Goal: Navigation & Orientation: Find specific page/section

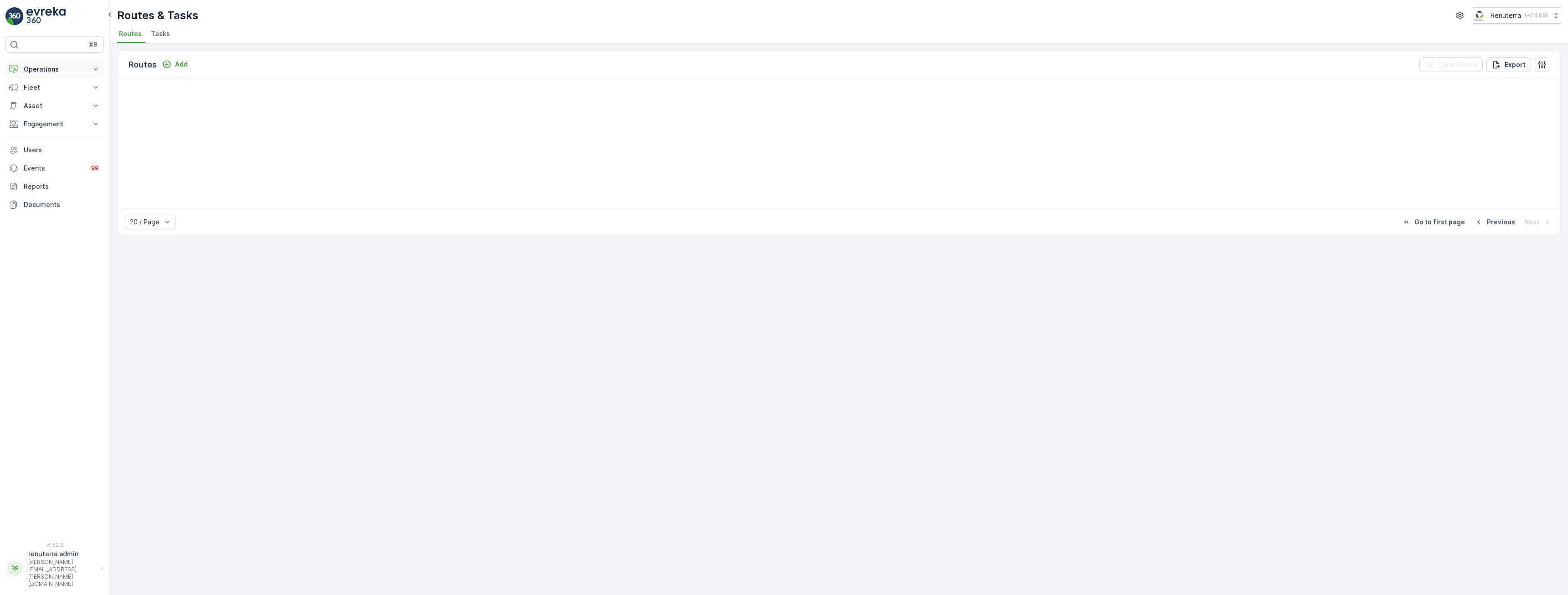
click at [50, 73] on p "Operations" at bounding box center [55, 70] width 62 height 9
click at [40, 100] on p "Planning" at bounding box center [36, 98] width 25 height 9
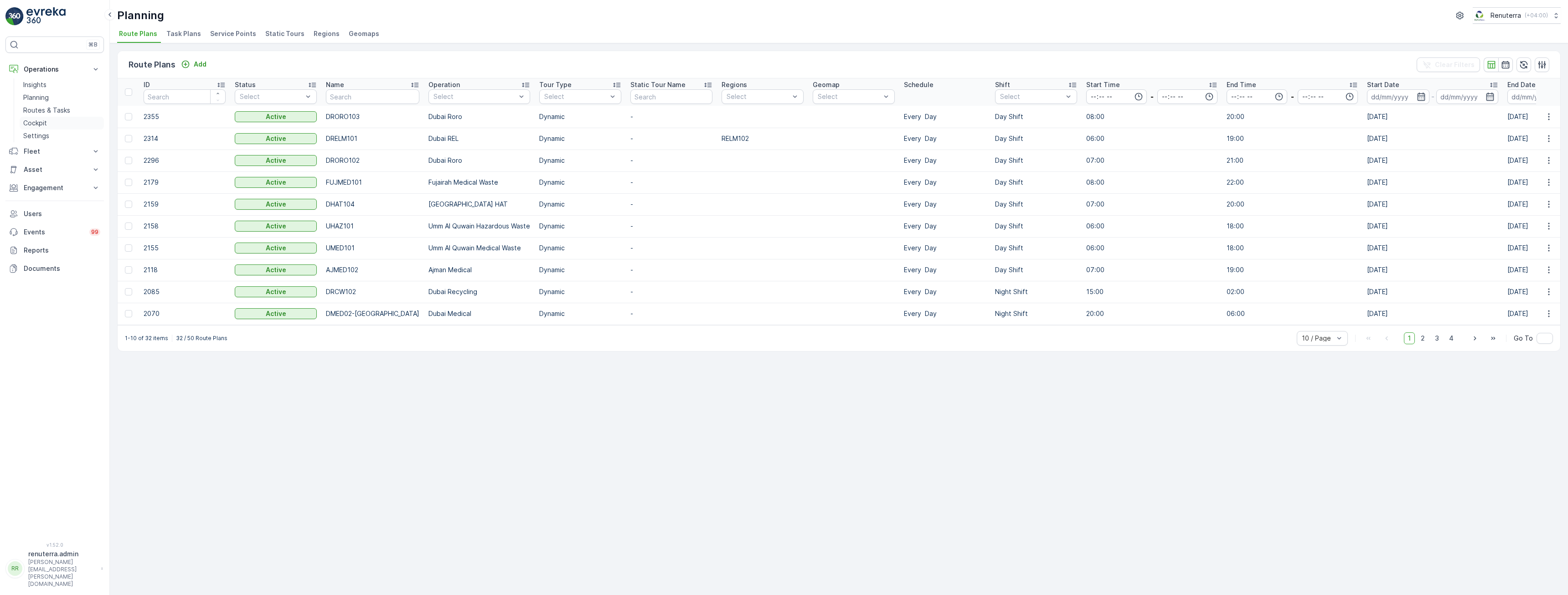
drag, startPoint x: 50, startPoint y: 109, endPoint x: 85, endPoint y: 121, distance: 37.0
click at [50, 109] on p "Routes & Tasks" at bounding box center [46, 111] width 47 height 9
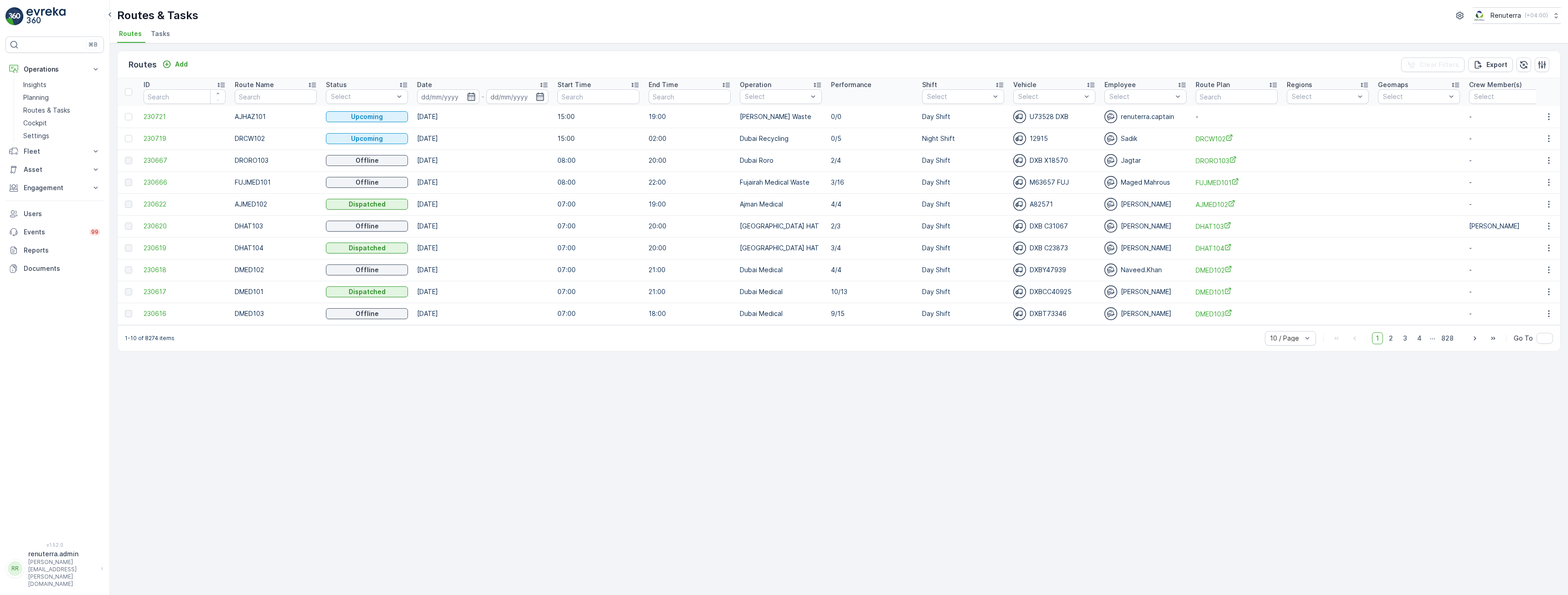
click at [1396, 342] on span "2" at bounding box center [1391, 337] width 13 height 12
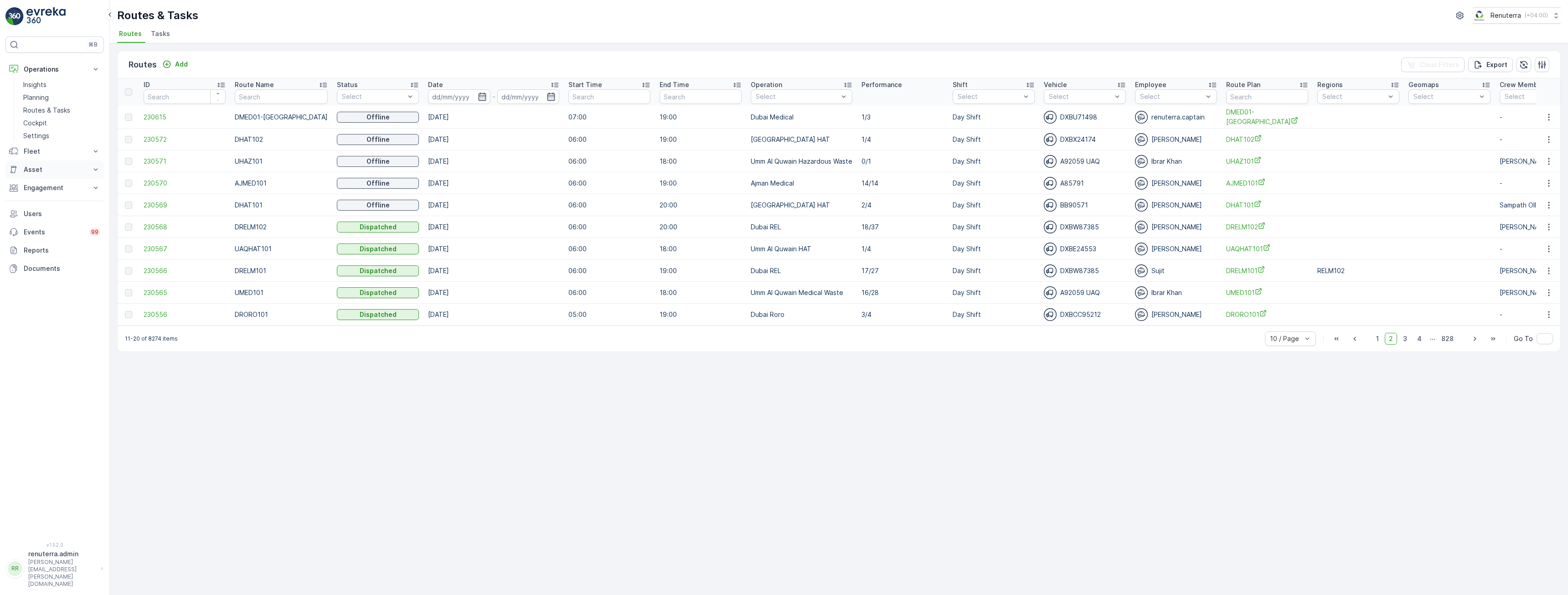
click at [38, 168] on p "Asset" at bounding box center [55, 170] width 62 height 9
